Goal: Task Accomplishment & Management: Manage account settings

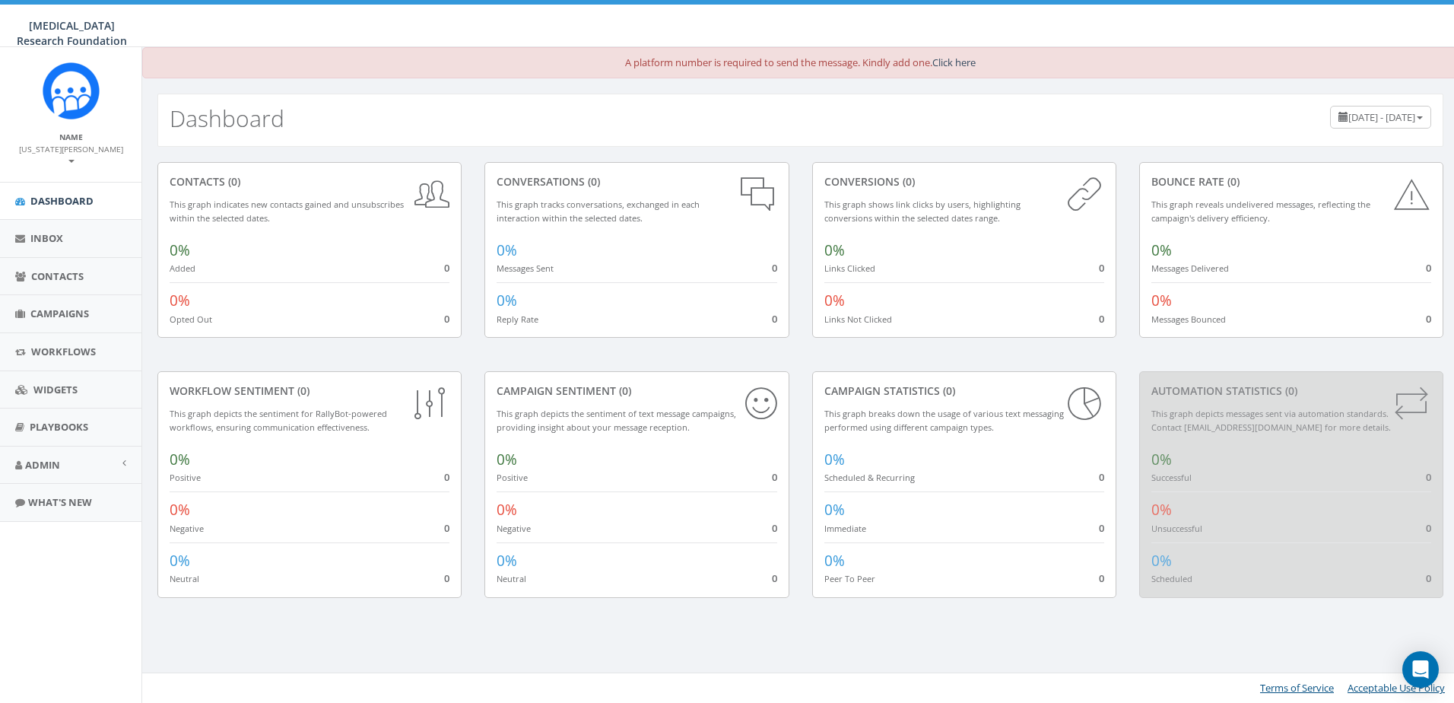
click at [634, 62] on div "A platform number is required to send the message. Kindly add one. Click here" at bounding box center [800, 62] width 1316 height 31
drag, startPoint x: 764, startPoint y: 62, endPoint x: 773, endPoint y: 62, distance: 9.2
click at [764, 62] on div "A platform number is required to send the message. Kindly add one. Click here" at bounding box center [800, 62] width 1316 height 31
click at [954, 63] on link "Click here" at bounding box center [953, 63] width 43 height 14
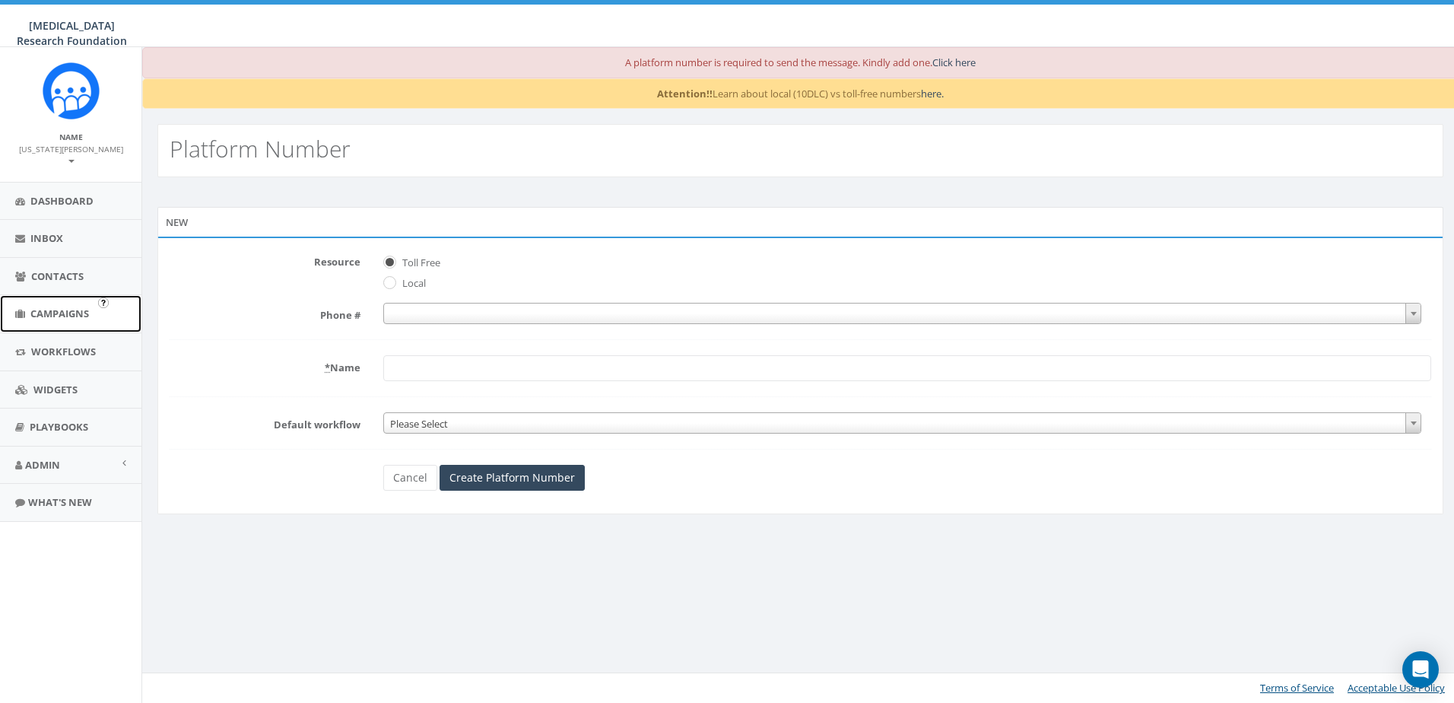
drag, startPoint x: 46, startPoint y: 293, endPoint x: 310, endPoint y: 293, distance: 263.1
click at [46, 295] on link "Campaigns" at bounding box center [70, 313] width 141 height 37
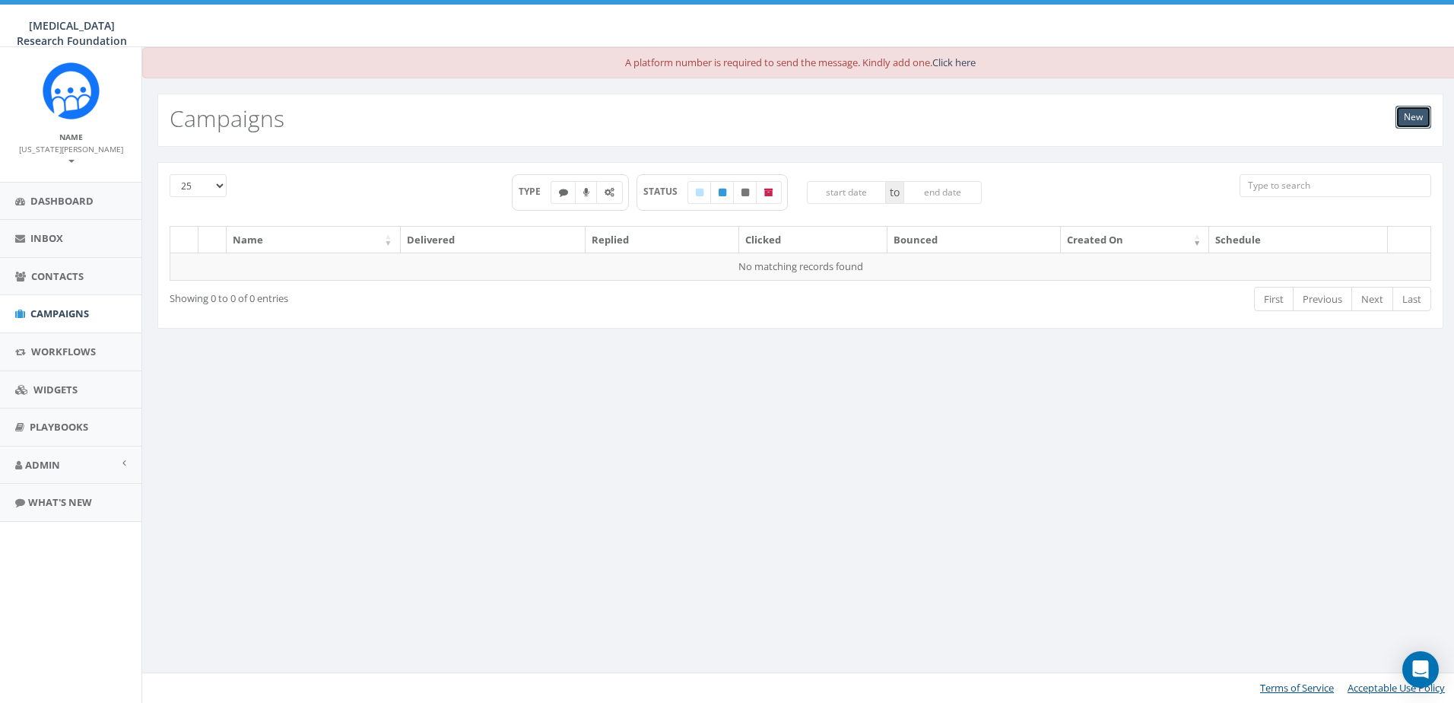
click at [1416, 113] on link "New" at bounding box center [1414, 117] width 36 height 23
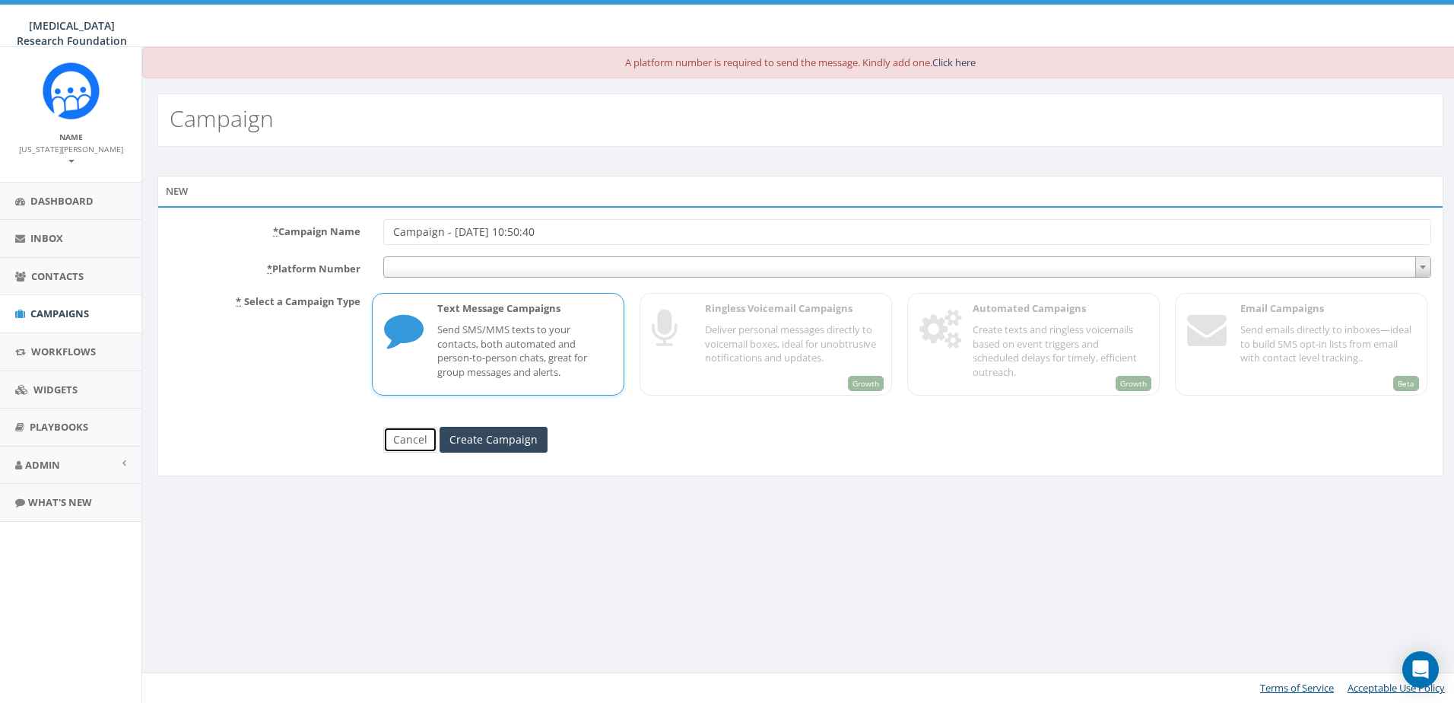
click at [398, 438] on link "Cancel" at bounding box center [410, 440] width 54 height 26
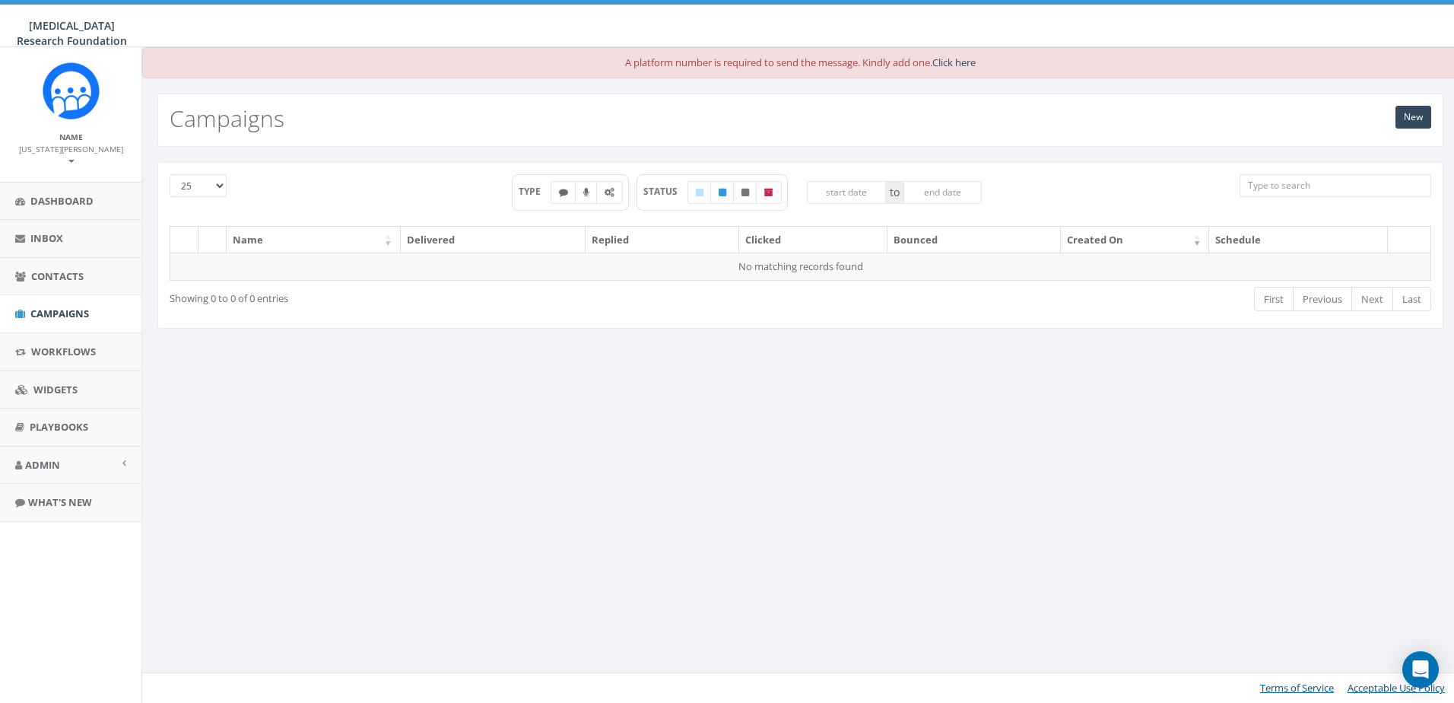
drag, startPoint x: 1248, startPoint y: 382, endPoint x: 1249, endPoint y: 202, distance: 179.5
click at [1248, 382] on div "A platform number is required to send the message. Kindly add one. Click here N…" at bounding box center [799, 375] width 1317 height 656
click at [41, 231] on span "Inbox" at bounding box center [46, 238] width 33 height 14
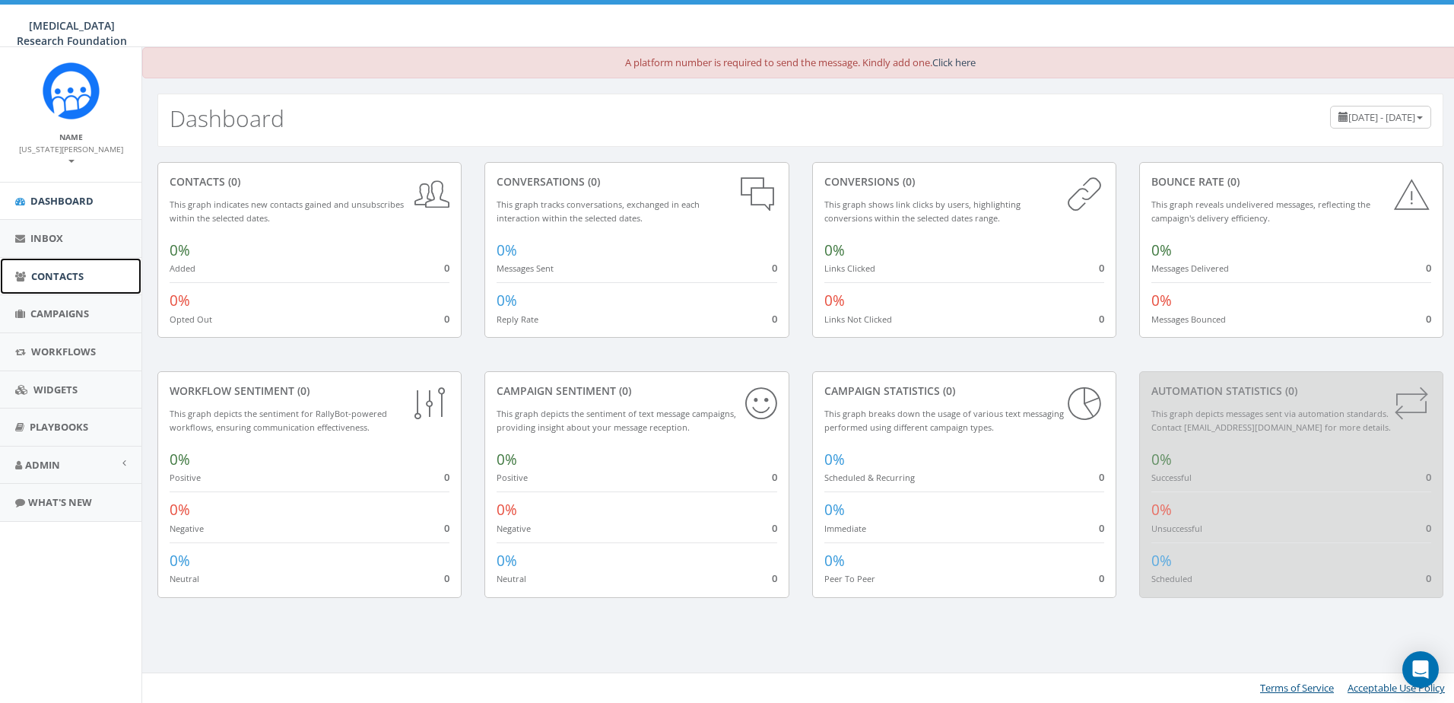
click at [67, 258] on link "Contacts" at bounding box center [70, 276] width 141 height 37
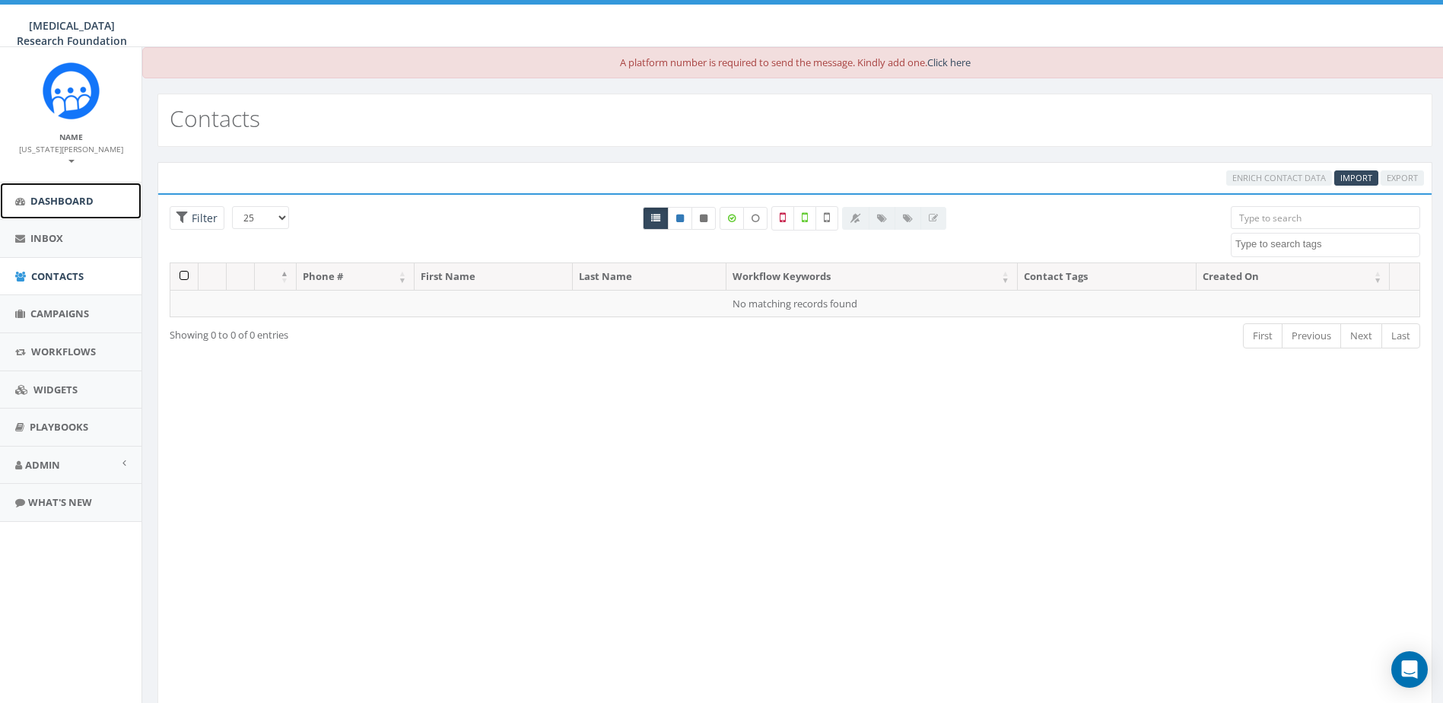
click at [57, 183] on link "Dashboard" at bounding box center [70, 201] width 141 height 37
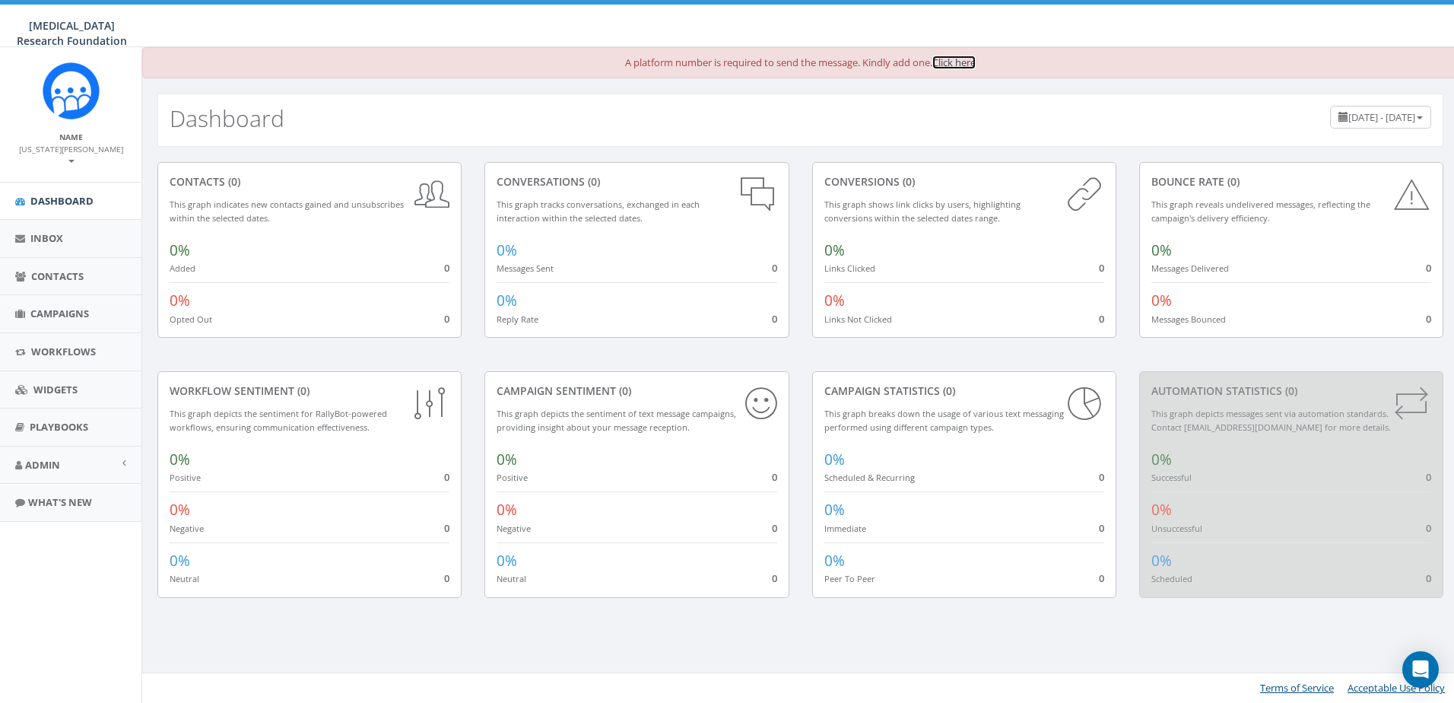
click at [969, 59] on link "Click here" at bounding box center [953, 63] width 43 height 14
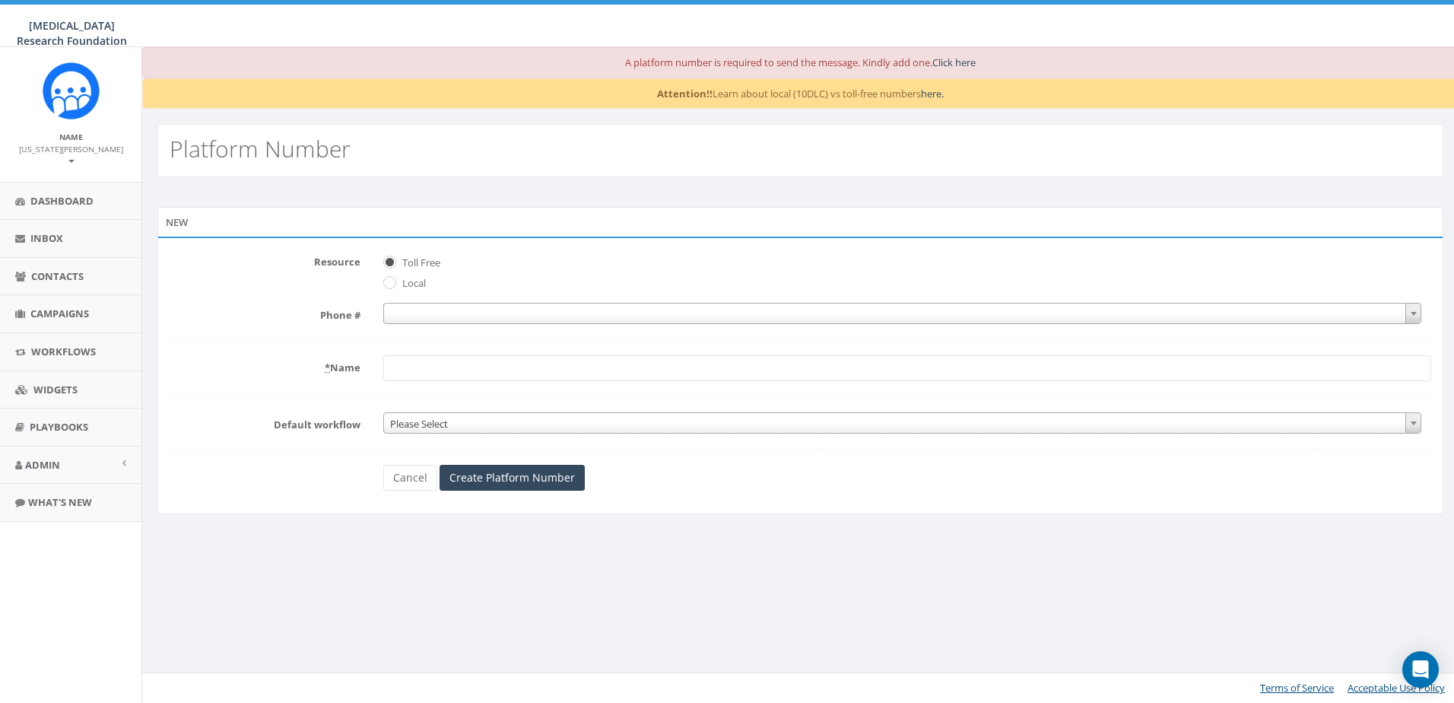
drag, startPoint x: 408, startPoint y: 285, endPoint x: 438, endPoint y: 287, distance: 29.7
click at [408, 285] on label "Local" at bounding box center [412, 283] width 27 height 15
click at [393, 285] on input "Local" at bounding box center [388, 284] width 10 height 10
radio input "true"
click at [427, 307] on span at bounding box center [902, 313] width 1038 height 21
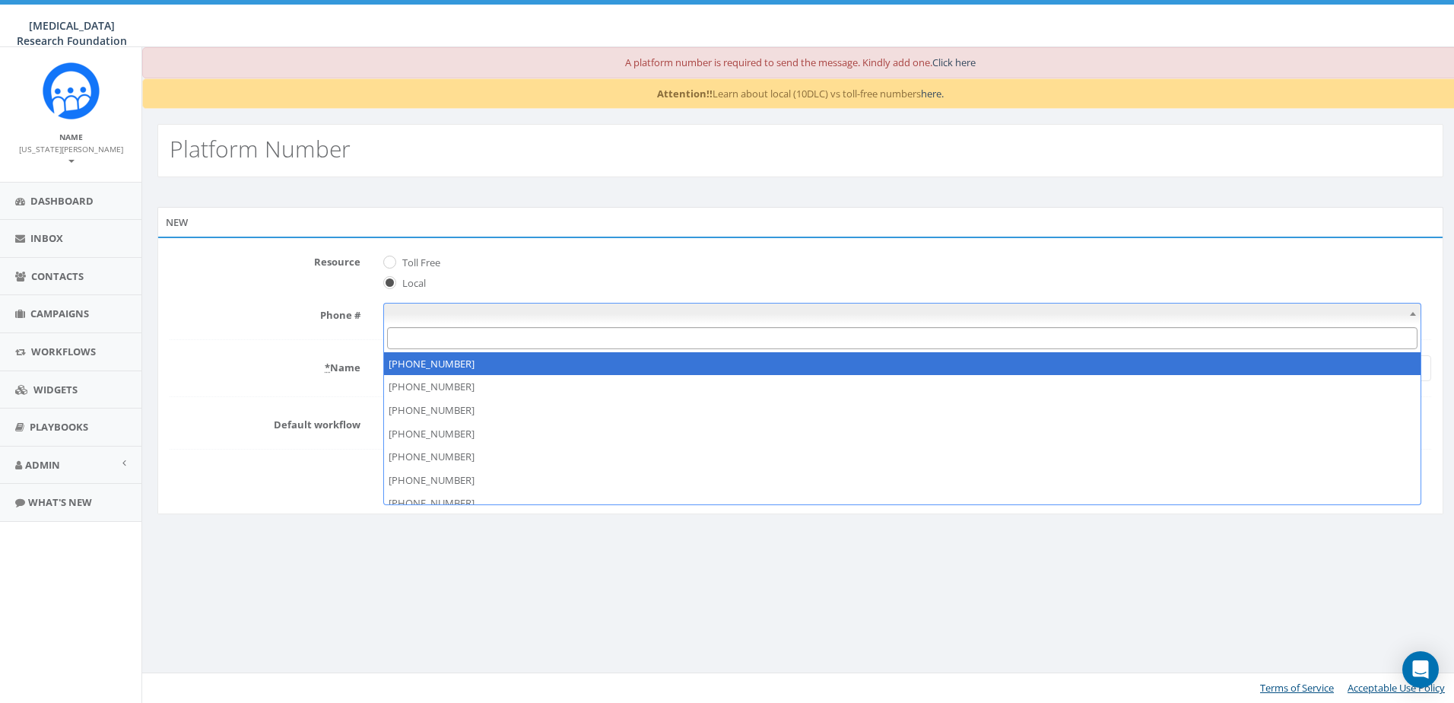
click at [432, 319] on span at bounding box center [902, 313] width 1038 height 21
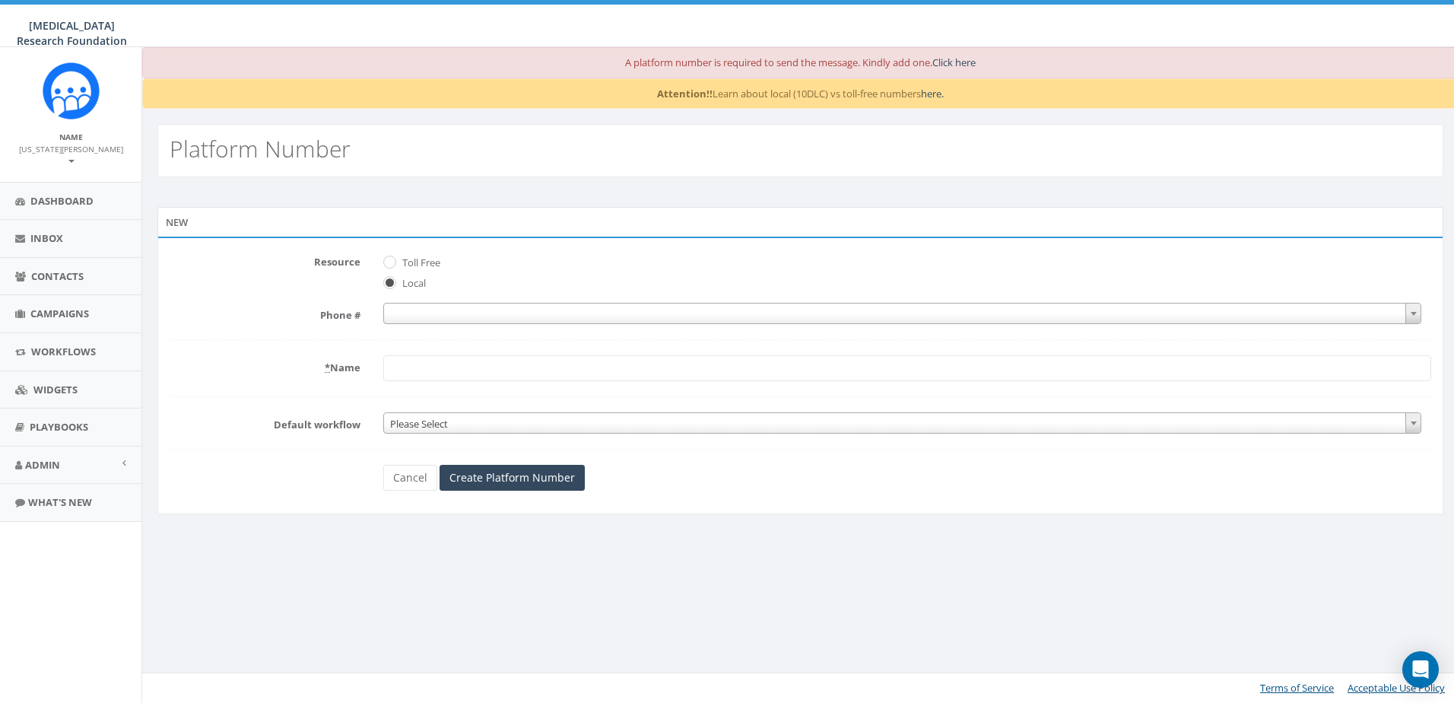
click at [411, 313] on span at bounding box center [902, 313] width 1038 height 21
type input "2023479675"
click at [399, 265] on label "Toll Free" at bounding box center [420, 263] width 42 height 15
click at [393, 265] on input "Toll Free" at bounding box center [388, 263] width 10 height 10
radio input "true"
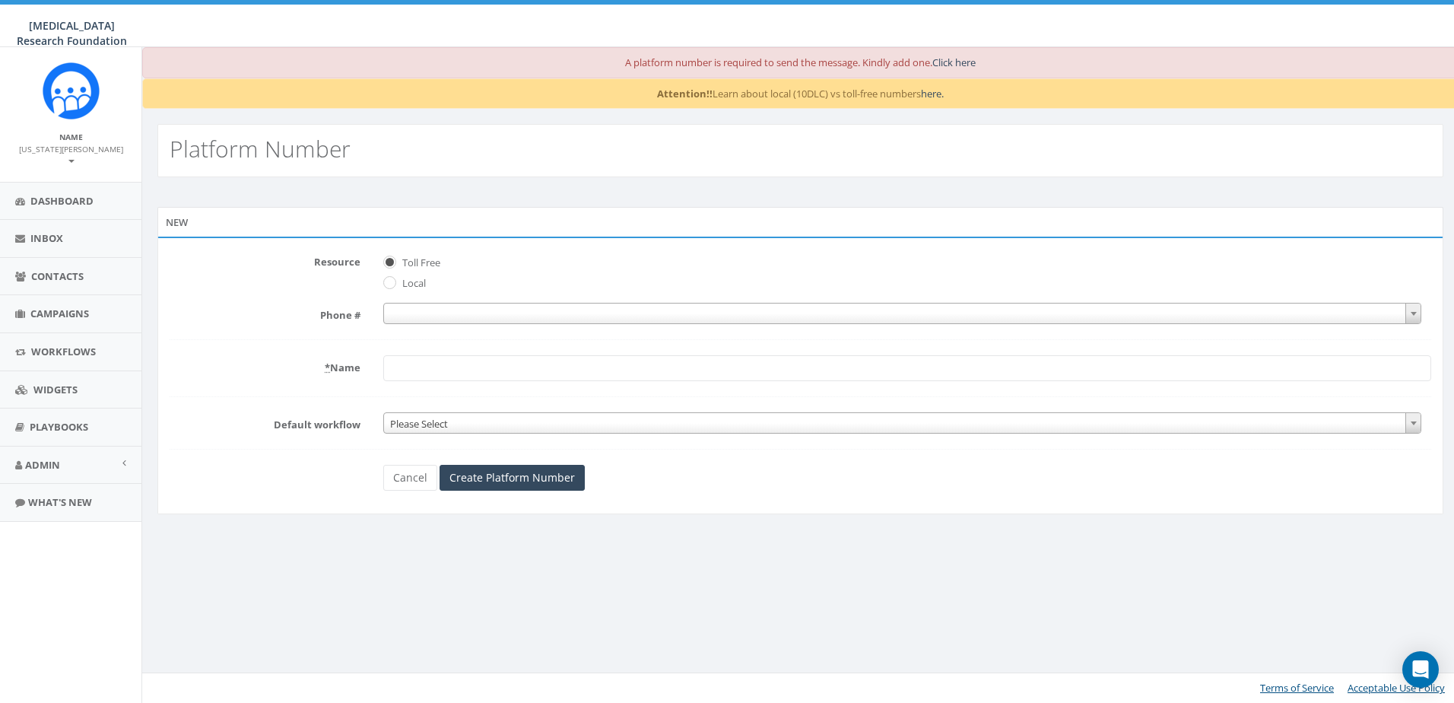
click at [426, 312] on span at bounding box center [902, 313] width 1038 height 21
type input "2023479675"
click at [275, 343] on form "Resource Toll Free Local Phone # * Name Default workflow Please Select Please S…" at bounding box center [801, 369] width 1262 height 241
drag, startPoint x: 43, startPoint y: 189, endPoint x: 127, endPoint y: 190, distance: 83.7
click at [43, 194] on span "Dashboard" at bounding box center [61, 201] width 63 height 14
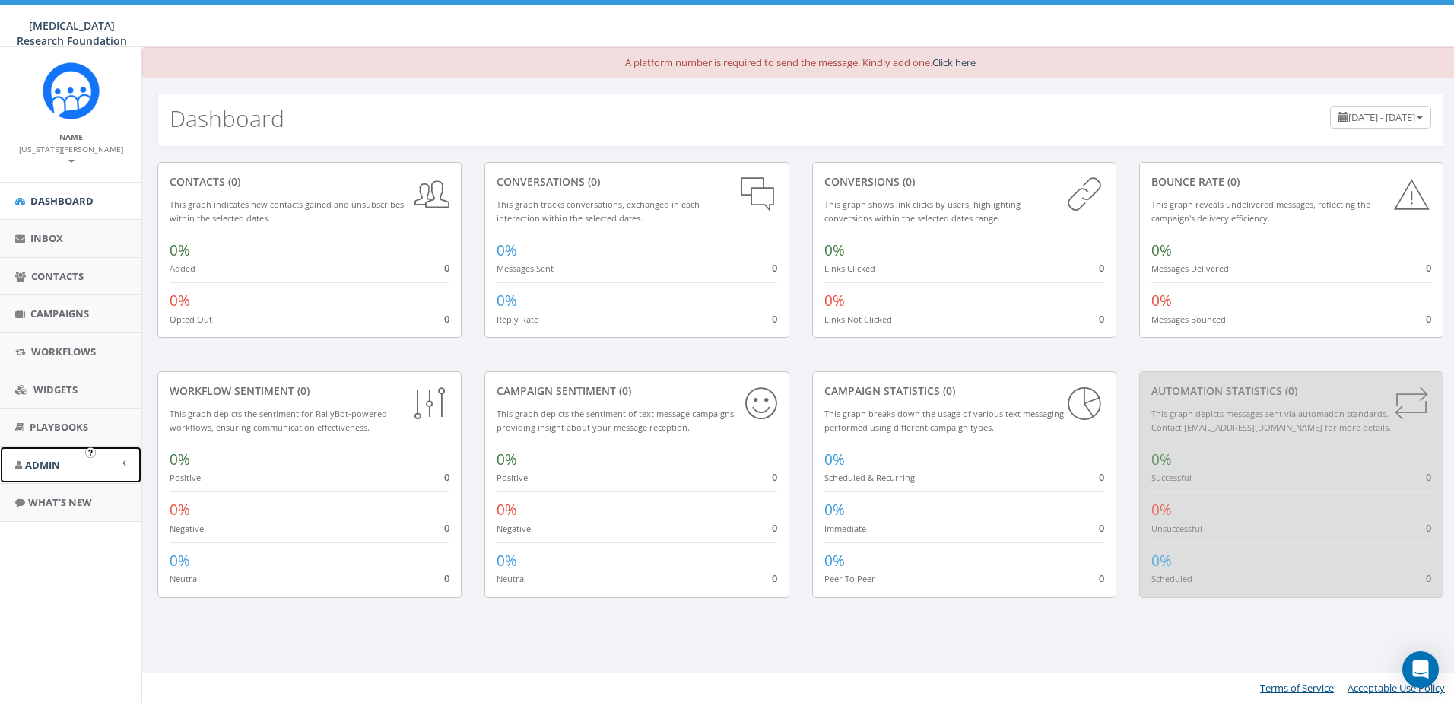
click at [39, 458] on span "Admin" at bounding box center [42, 465] width 35 height 14
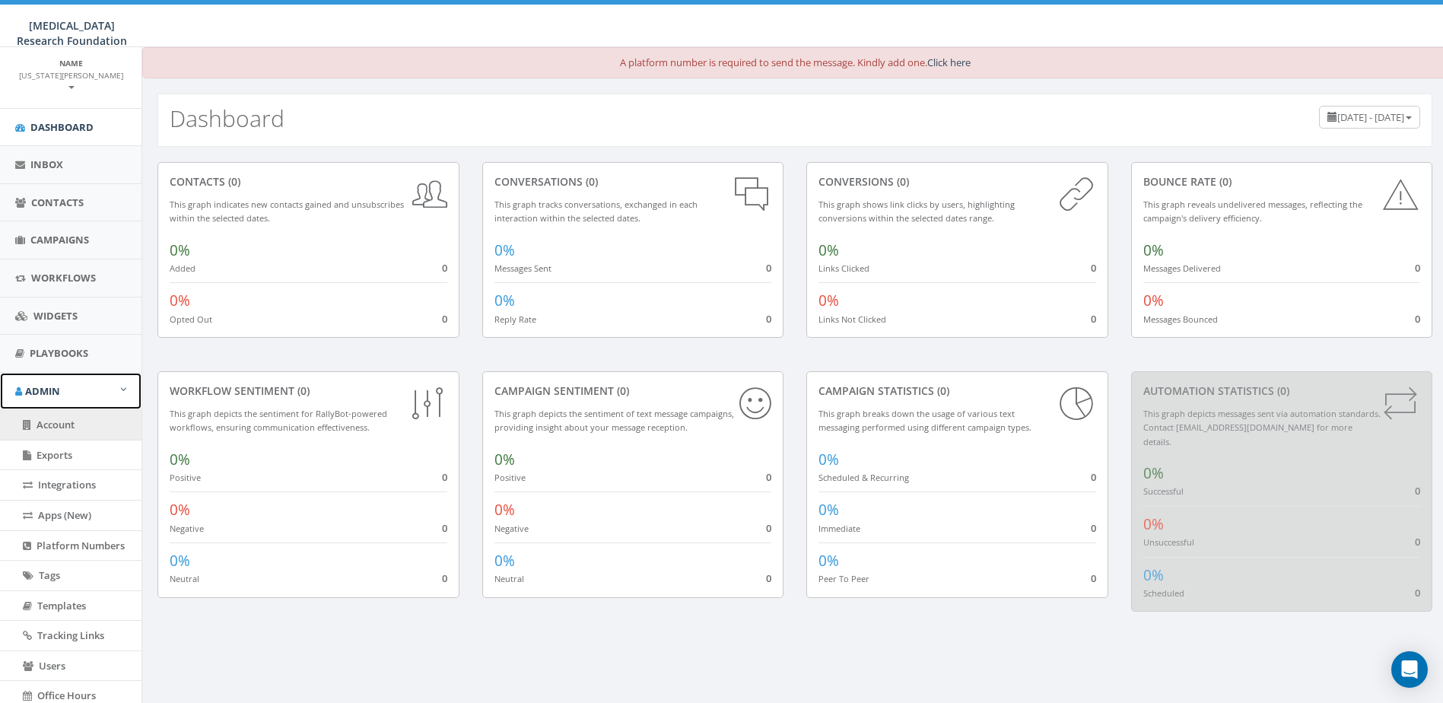
scroll to position [76, 0]
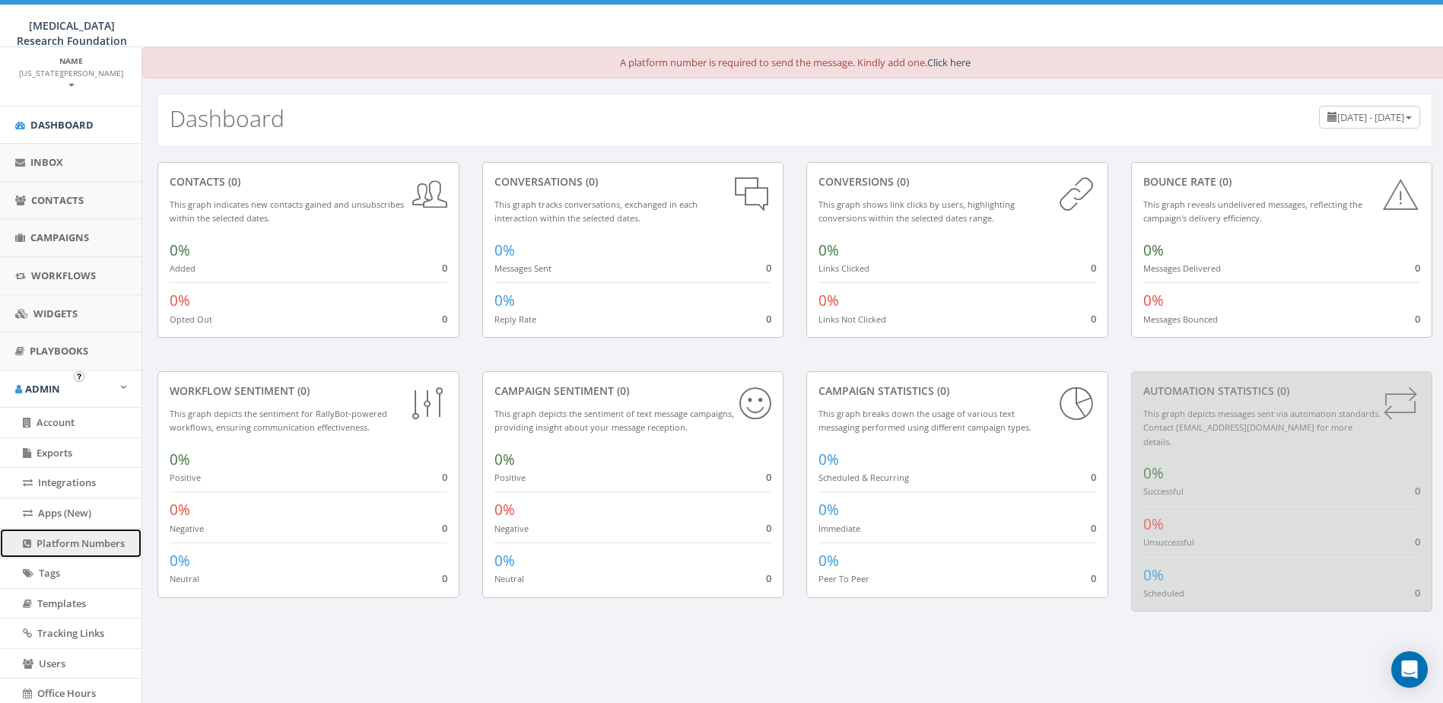
click at [50, 536] on span "Platform Numbers" at bounding box center [81, 543] width 88 height 14
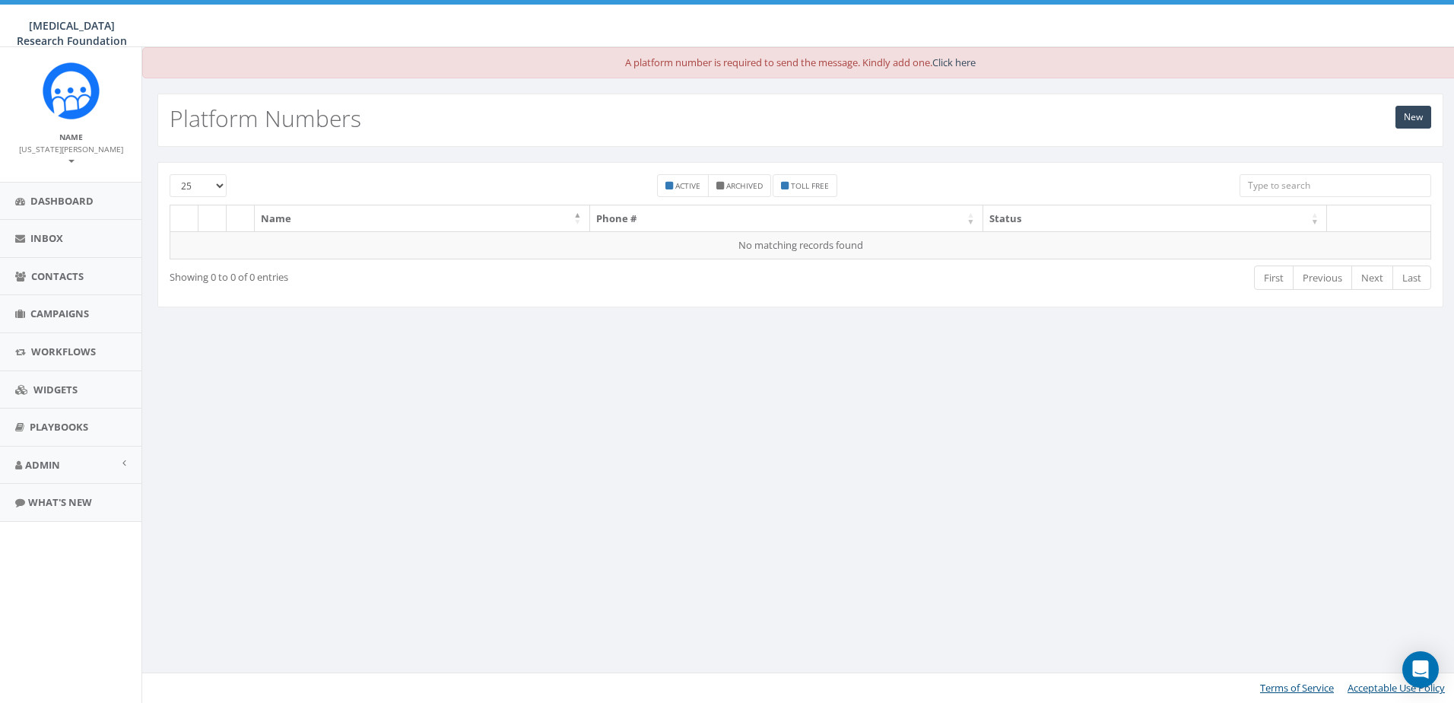
click at [73, 148] on small "[US_STATE][PERSON_NAME]" at bounding box center [71, 155] width 104 height 23
click at [50, 175] on link "Profile" at bounding box center [76, 184] width 120 height 19
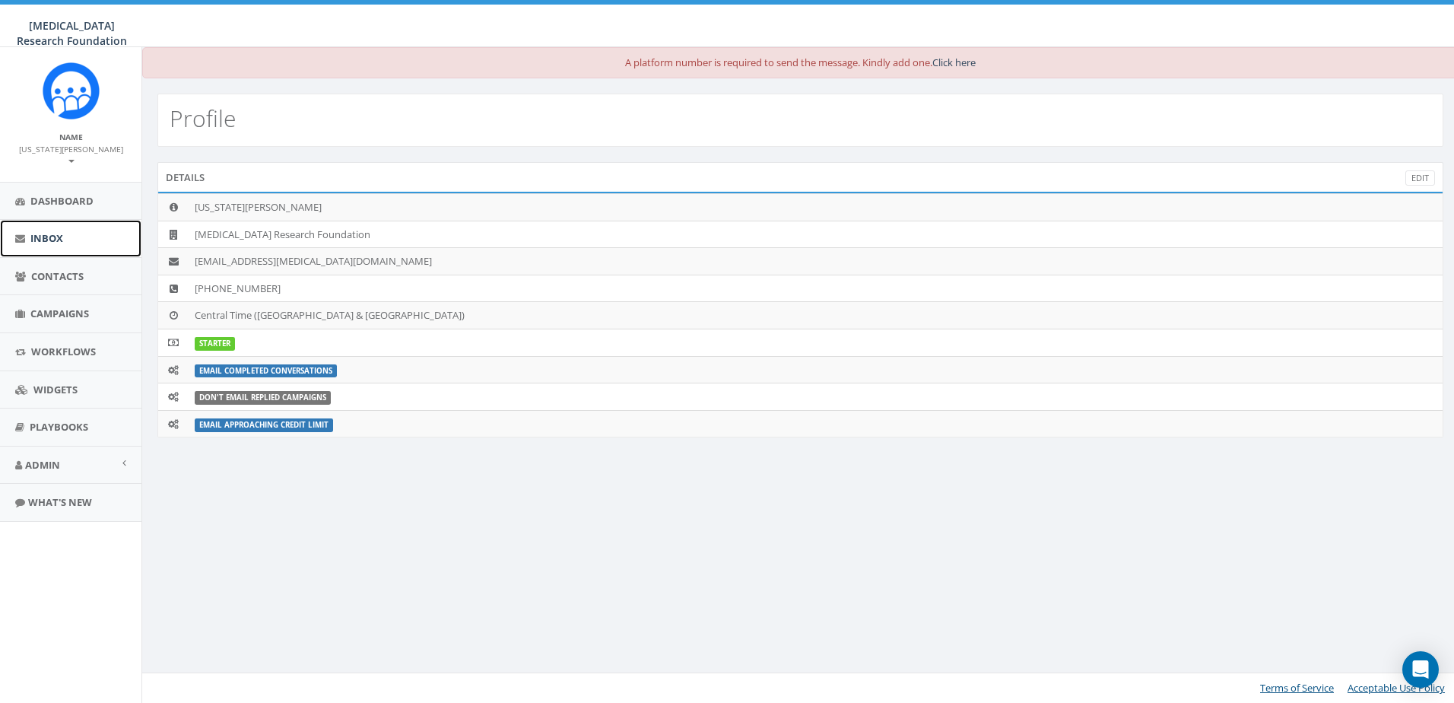
click at [42, 231] on span "Inbox" at bounding box center [46, 238] width 33 height 14
